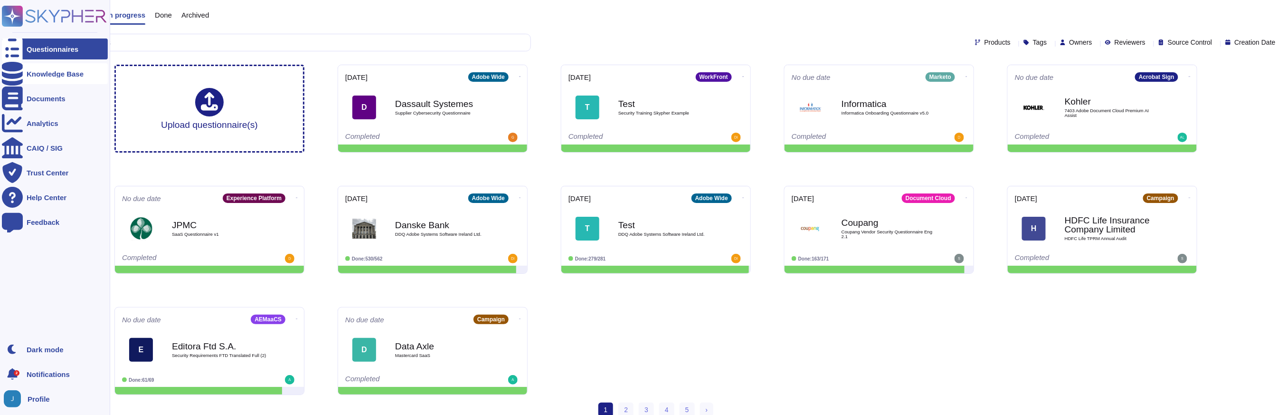
click at [13, 76] on icon at bounding box center [12, 74] width 21 height 24
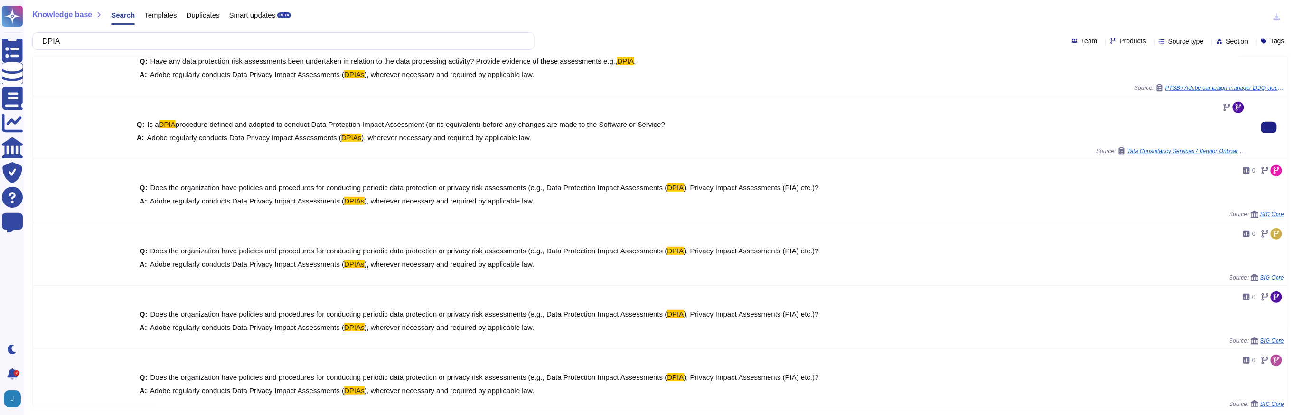
scroll to position [283, 0]
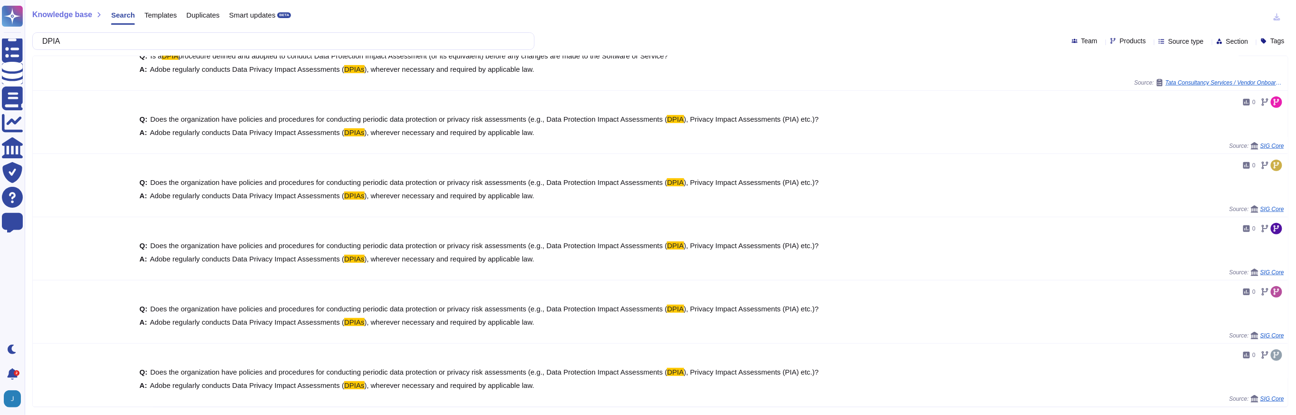
type input "DPIA"
click at [1176, 39] on span "Source type" at bounding box center [1187, 41] width 36 height 7
click at [1175, 133] on span "Templates" at bounding box center [1178, 136] width 32 height 9
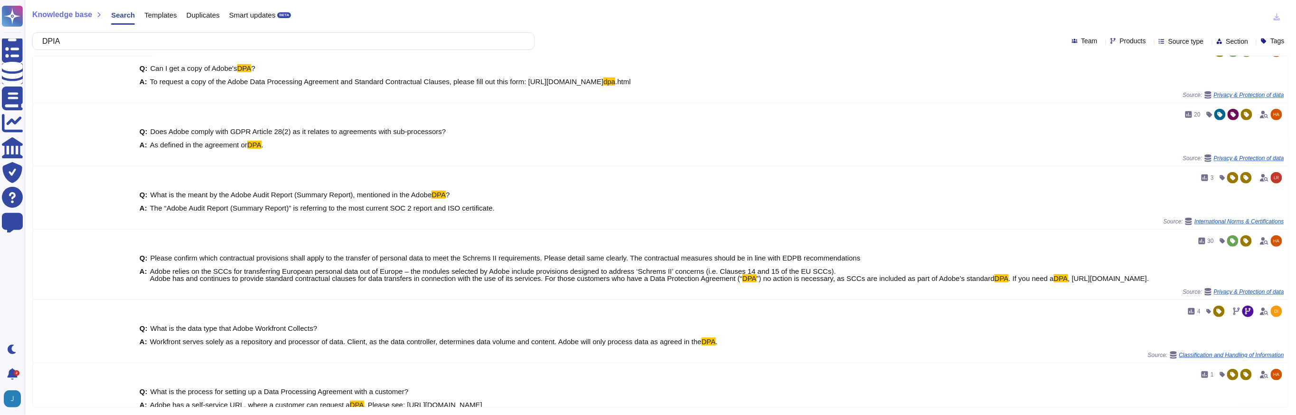
click at [645, 17] on div "Knowledge base Search Templates Duplicates Smart updates BETA" at bounding box center [656, 17] width 1249 height 19
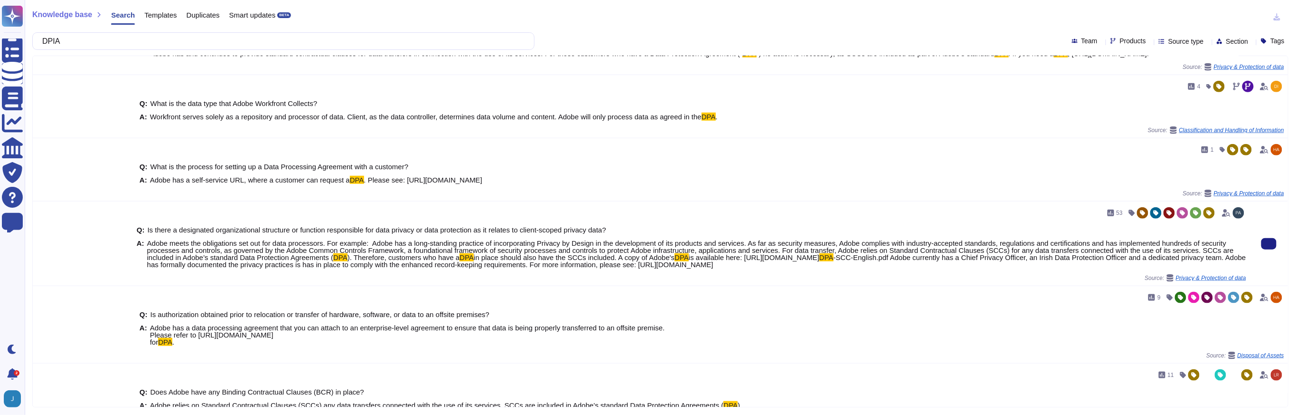
scroll to position [206, 0]
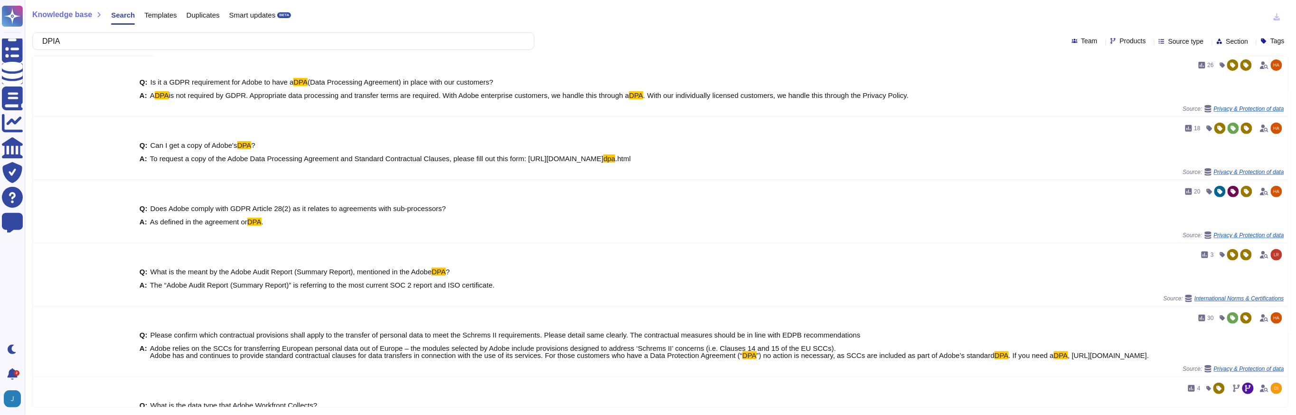
click at [164, 18] on span "Templates" at bounding box center [160, 14] width 32 height 7
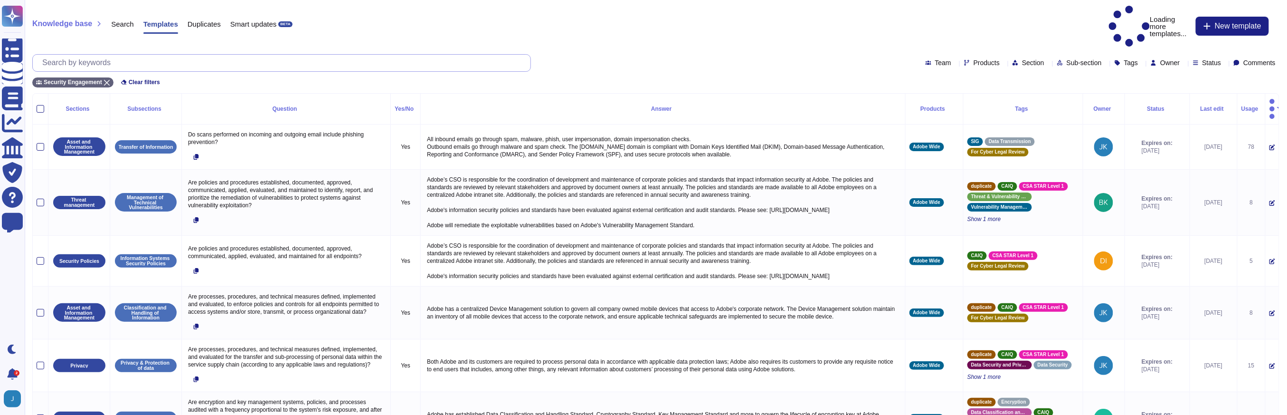
click at [193, 55] on input "text" at bounding box center [284, 63] width 493 height 17
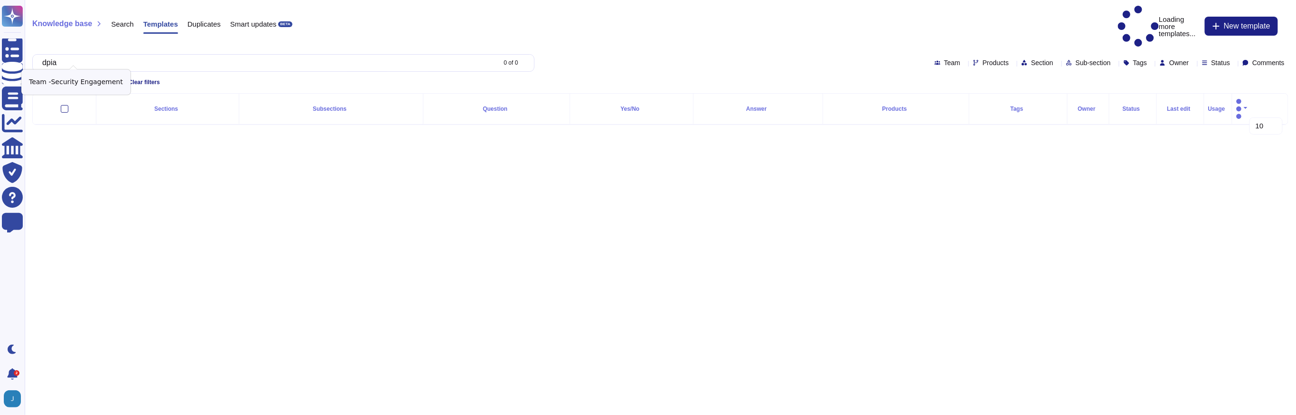
type input "dpia"
click at [107, 80] on icon at bounding box center [107, 83] width 6 height 6
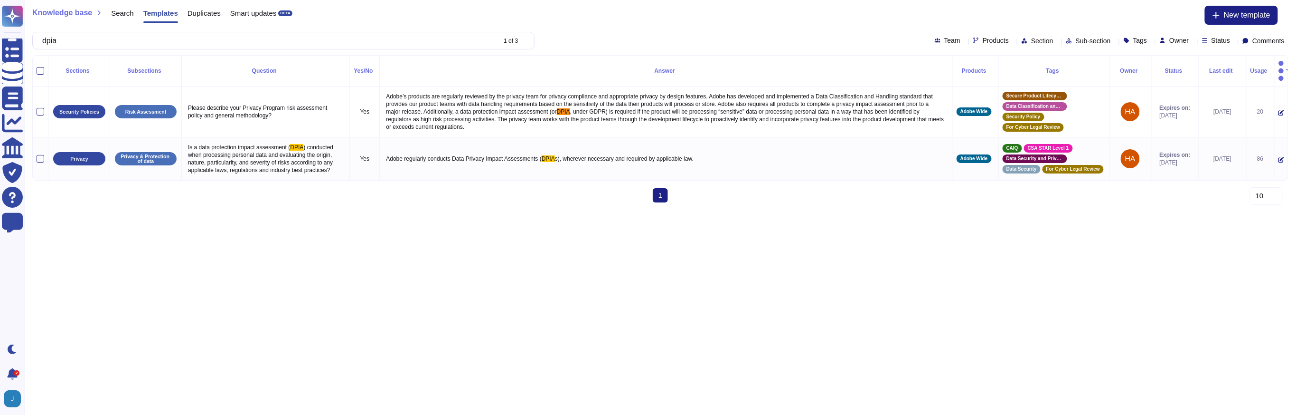
click at [642, 210] on html "Questionnaires Knowledge Base Documents Analytics CAIQ / SIG Trust Center Help …" at bounding box center [648, 105] width 1296 height 210
